Goal: Information Seeking & Learning: Learn about a topic

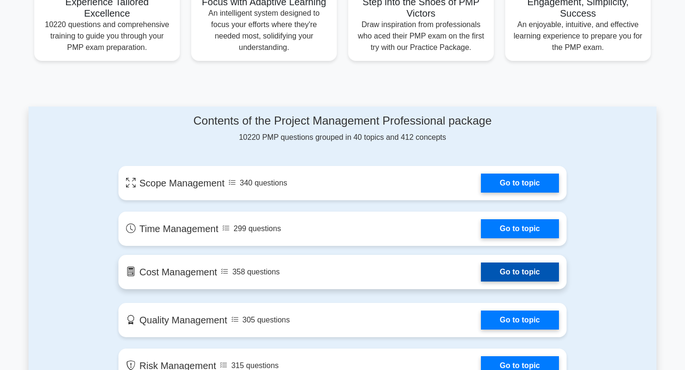
scroll to position [397, 0]
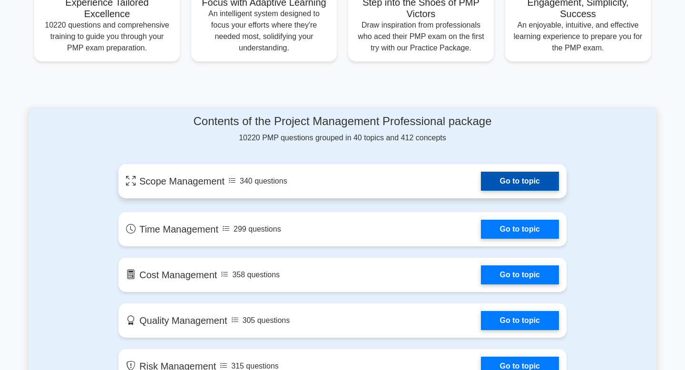
click at [508, 186] on link "Go to topic" at bounding box center [520, 181] width 78 height 19
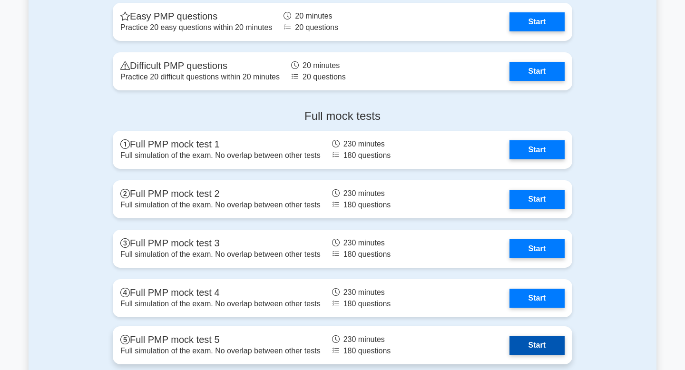
scroll to position [2669, 0]
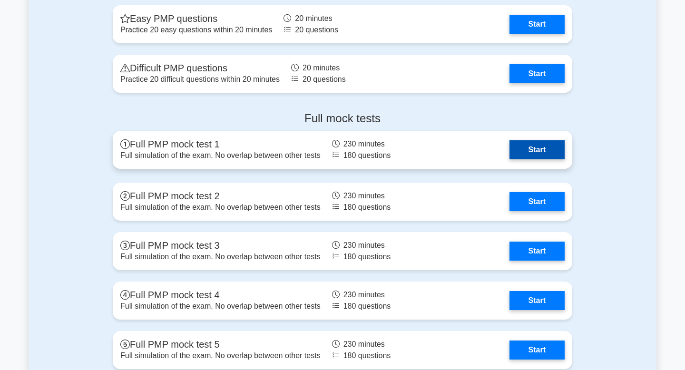
click at [532, 155] on link "Start" at bounding box center [537, 149] width 55 height 19
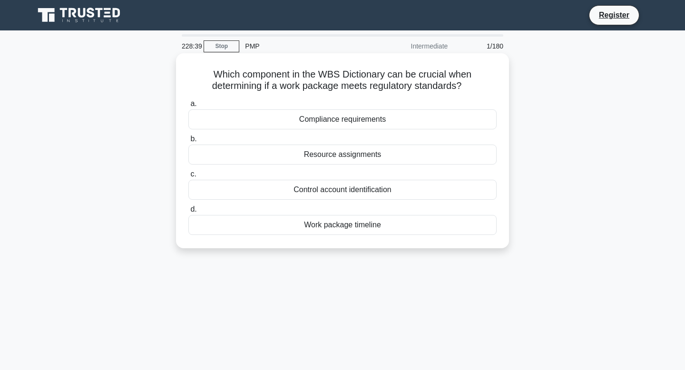
click at [402, 193] on div "Control account identification" at bounding box center [342, 190] width 308 height 20
click at [188, 177] on input "c. Control account identification" at bounding box center [188, 174] width 0 height 6
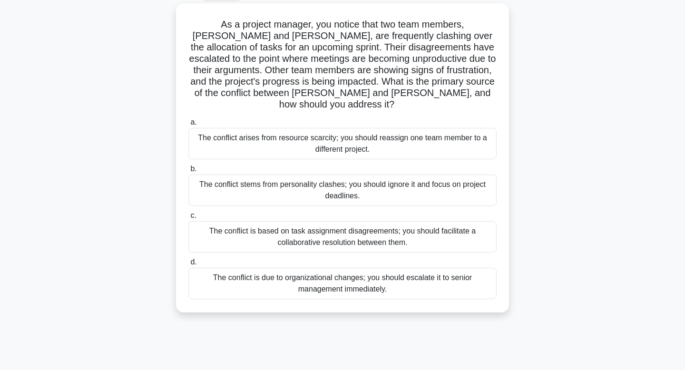
scroll to position [86, 0]
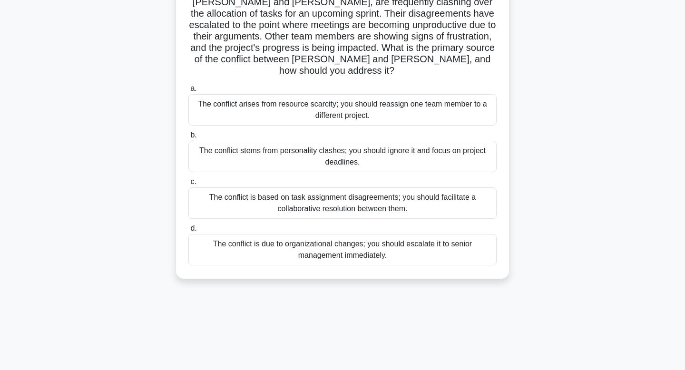
click at [402, 193] on div "The conflict is based on task assignment disagreements; you should facilitate a…" at bounding box center [342, 202] width 308 height 31
click at [188, 185] on input "c. The conflict is based on task assignment disagreements; you should facilitat…" at bounding box center [188, 182] width 0 height 6
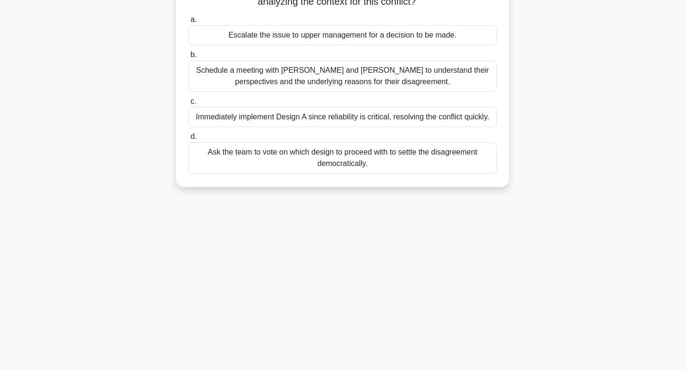
scroll to position [0, 0]
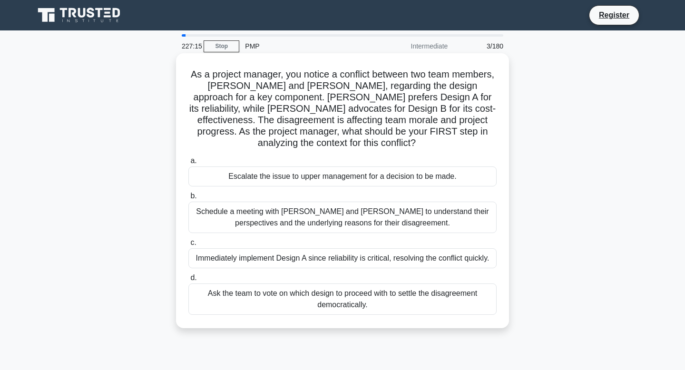
click at [396, 205] on div "Schedule a meeting with [PERSON_NAME] and [PERSON_NAME] to understand their per…" at bounding box center [342, 217] width 308 height 31
click at [188, 199] on input "b. Schedule a meeting with [PERSON_NAME] and [PERSON_NAME] to understand their …" at bounding box center [188, 196] width 0 height 6
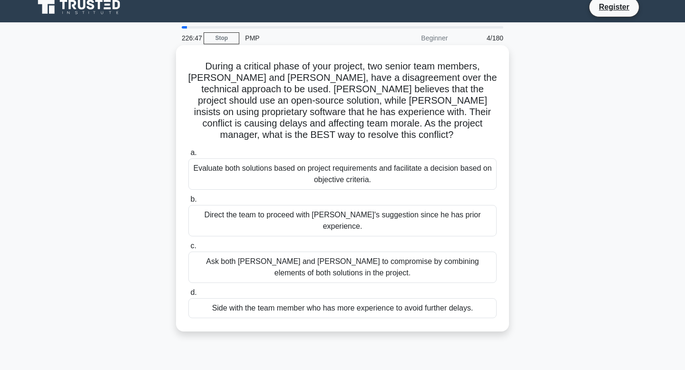
scroll to position [9, 0]
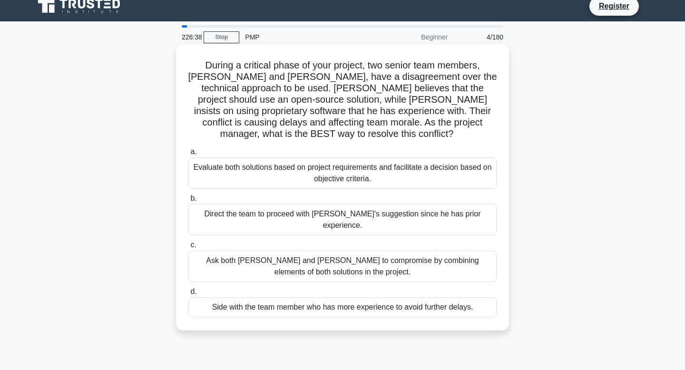
click at [410, 157] on div "Evaluate both solutions based on project requirements and facilitate a decision…" at bounding box center [342, 172] width 308 height 31
click at [188, 155] on input "a. Evaluate both solutions based on project requirements and facilitate a decis…" at bounding box center [188, 152] width 0 height 6
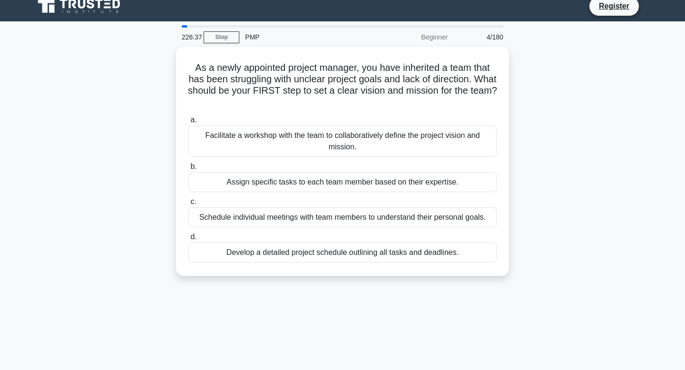
scroll to position [0, 0]
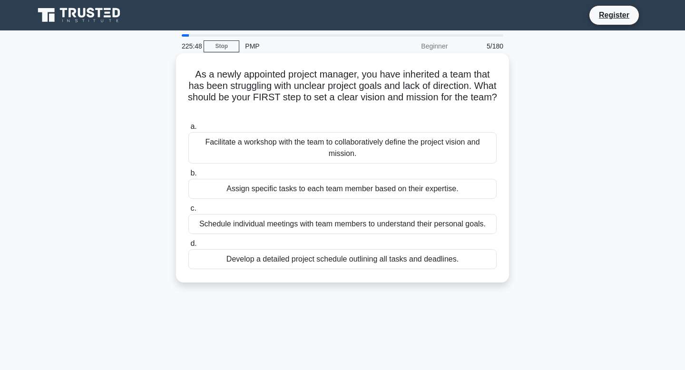
click at [396, 152] on div "Facilitate a workshop with the team to collaboratively define the project visio…" at bounding box center [342, 147] width 308 height 31
click at [188, 130] on input "a. Facilitate a workshop with the team to collaboratively define the project vi…" at bounding box center [188, 127] width 0 height 6
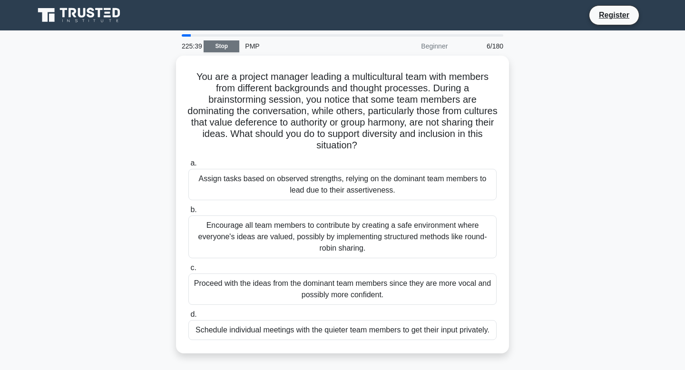
click at [217, 46] on link "Stop" at bounding box center [222, 46] width 36 height 12
click at [441, 47] on div "Beginner" at bounding box center [411, 46] width 83 height 19
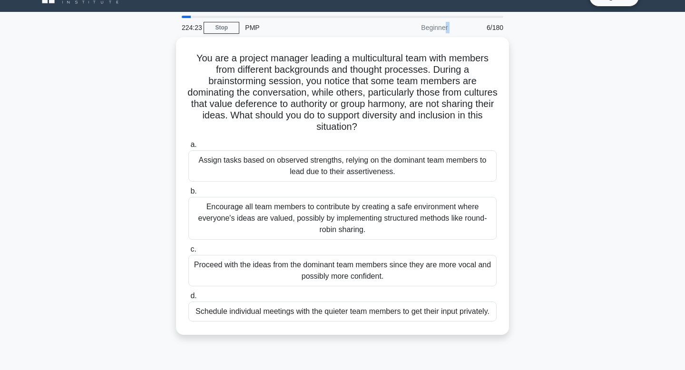
scroll to position [19, 0]
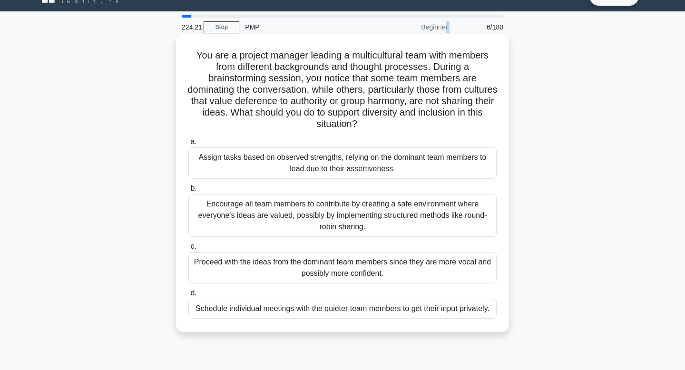
click at [267, 206] on div "Encourage all team members to contribute by creating a safe environment where e…" at bounding box center [342, 215] width 308 height 43
click at [188, 192] on input "b. Encourage all team members to contribute by creating a safe environment wher…" at bounding box center [188, 189] width 0 height 6
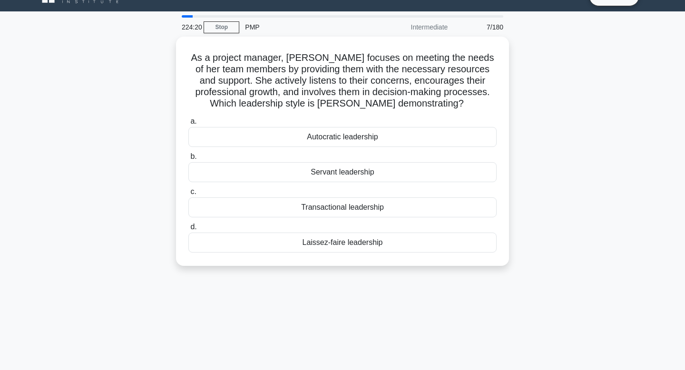
scroll to position [0, 0]
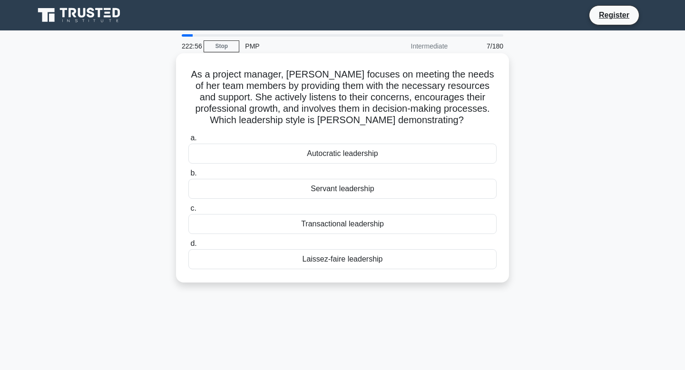
click at [367, 186] on div "Servant leadership" at bounding box center [342, 189] width 308 height 20
click at [188, 177] on input "b. Servant leadership" at bounding box center [188, 173] width 0 height 6
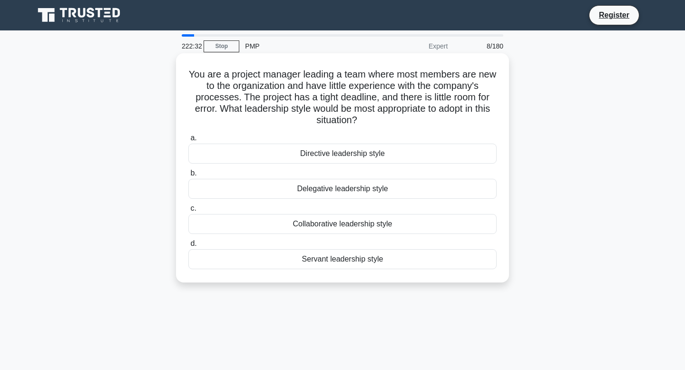
click at [360, 261] on div "Servant leadership style" at bounding box center [342, 259] width 308 height 20
click at [188, 247] on input "d. Servant leadership style" at bounding box center [188, 244] width 0 height 6
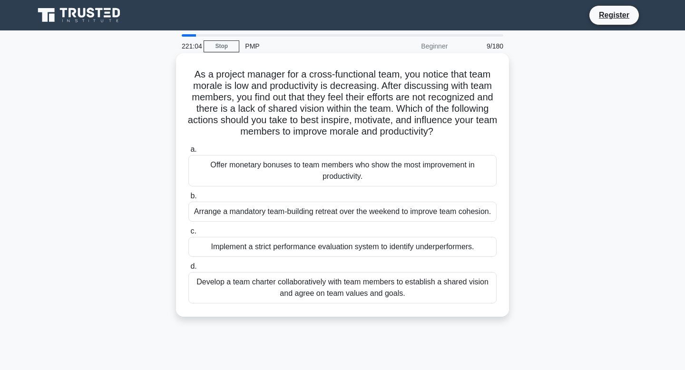
click at [406, 281] on div "Develop a team charter collaboratively with team members to establish a shared …" at bounding box center [342, 287] width 308 height 31
click at [188, 270] on input "d. Develop a team charter collaboratively with team members to establish a shar…" at bounding box center [188, 267] width 0 height 6
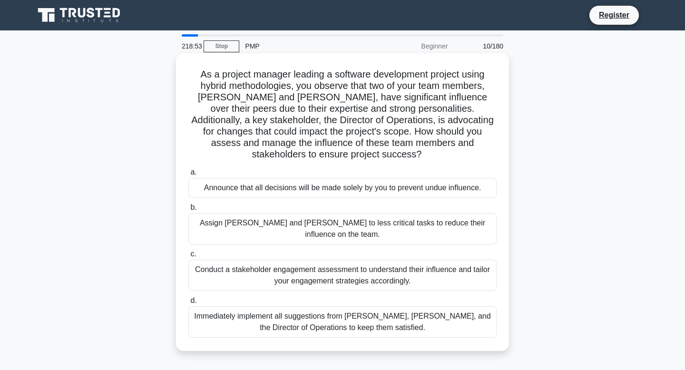
click at [361, 248] on label "c. Conduct a stakeholder engagement assessment to understand their influence an…" at bounding box center [342, 269] width 308 height 43
click at [188, 251] on input "c. Conduct a stakeholder engagement assessment to understand their influence an…" at bounding box center [188, 254] width 0 height 6
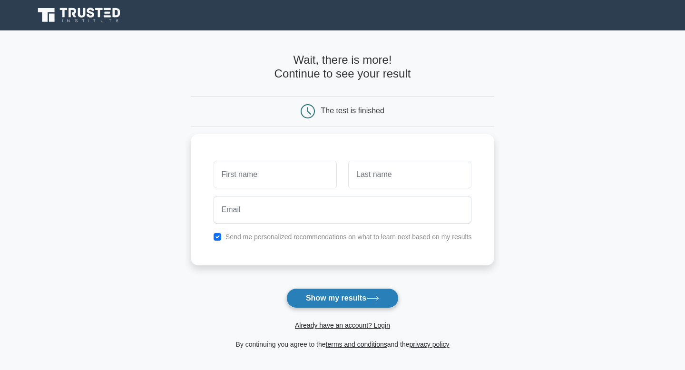
click at [334, 303] on button "Show my results" at bounding box center [342, 298] width 112 height 20
